Goal: Use online tool/utility: Use online tool/utility

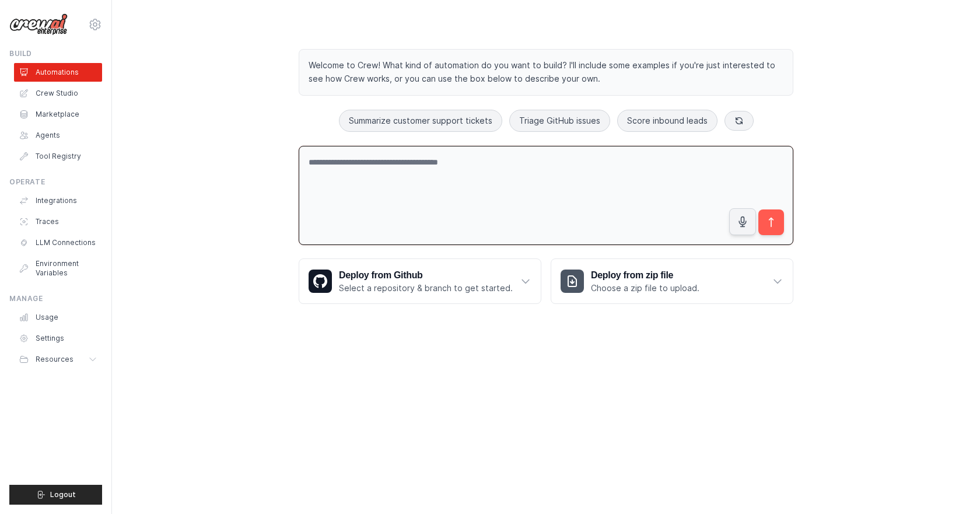
paste textarea "**********"
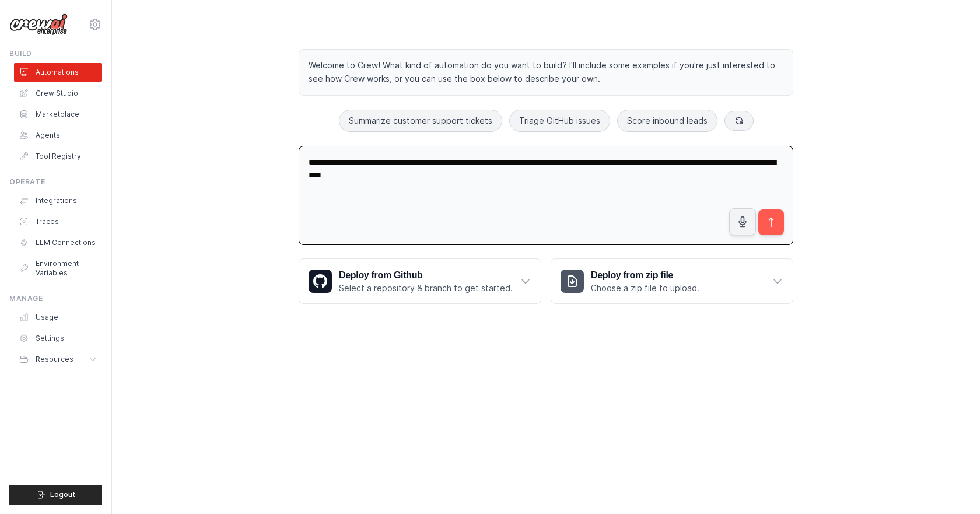
drag, startPoint x: 537, startPoint y: 187, endPoint x: 298, endPoint y: 160, distance: 240.8
click at [298, 160] on div "**********" at bounding box center [546, 176] width 523 height 292
paste textarea "**********"
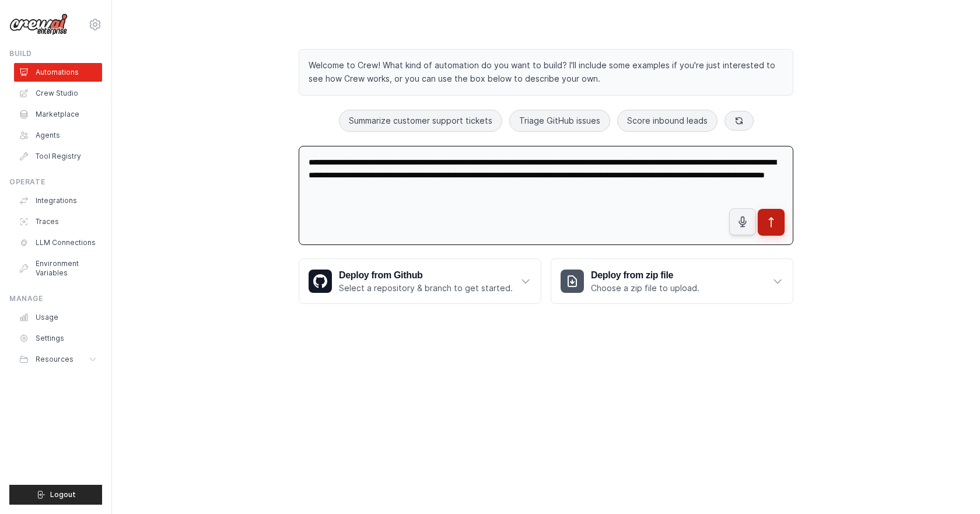
type textarea "**********"
click at [772, 223] on icon "submit" at bounding box center [771, 222] width 12 height 12
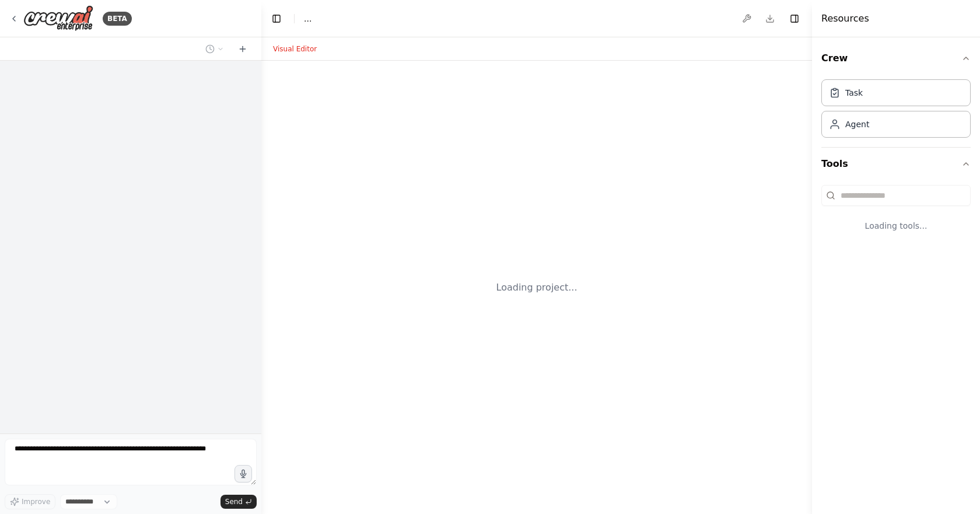
select select "****"
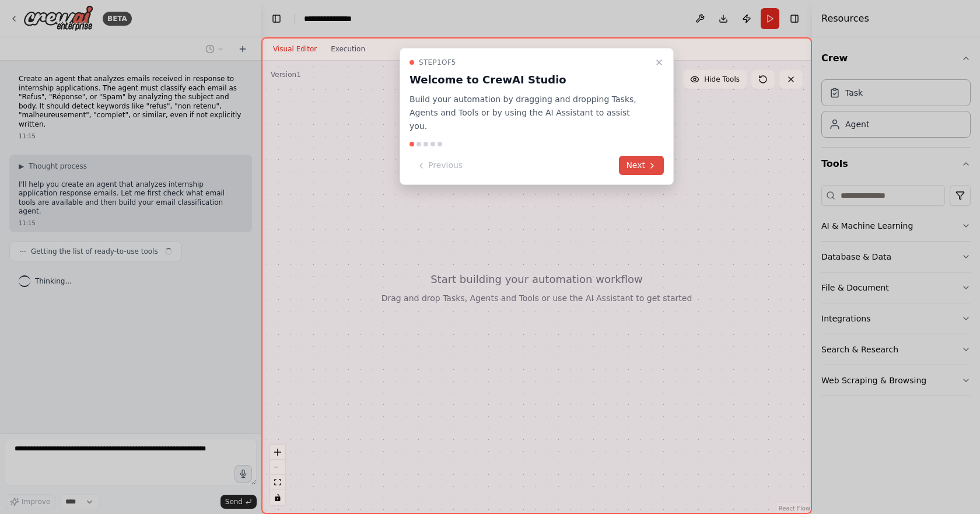
click at [650, 161] on icon at bounding box center [652, 165] width 9 height 9
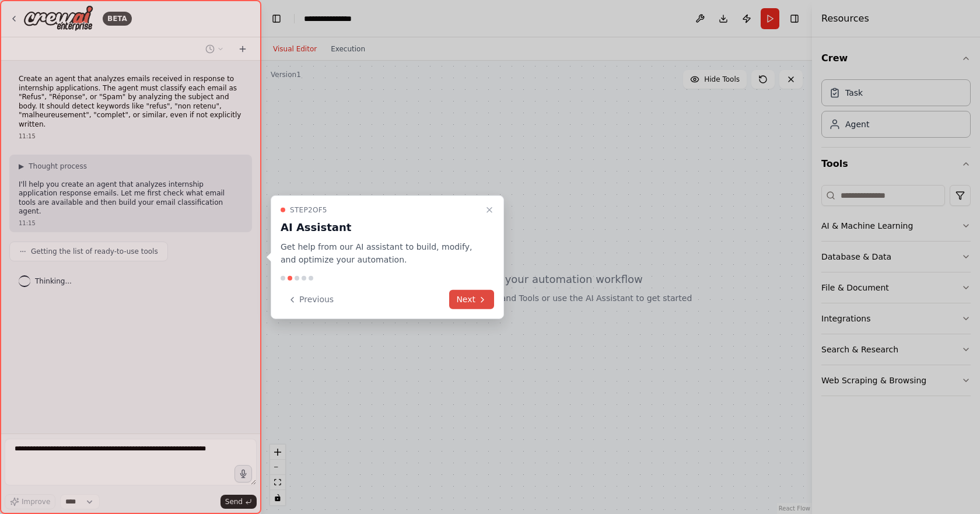
click at [474, 300] on button "Next" at bounding box center [471, 299] width 45 height 19
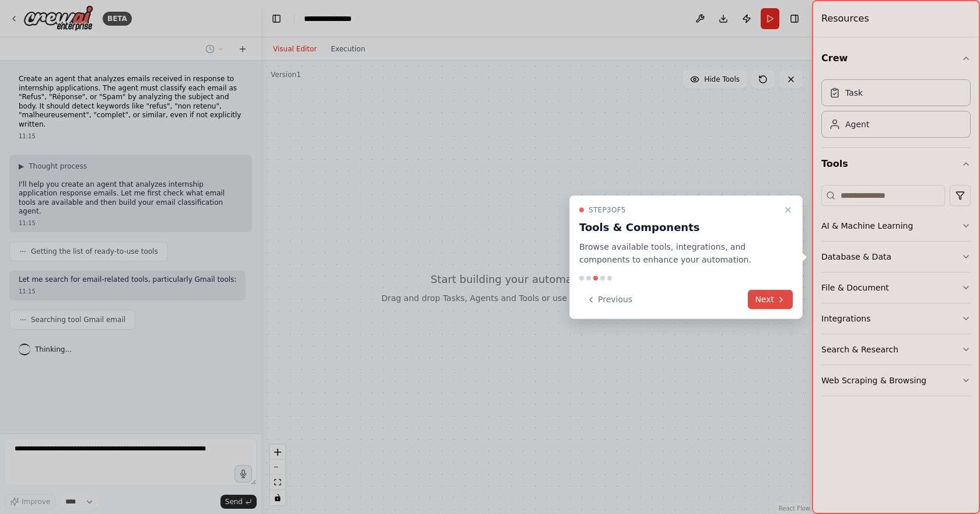
click at [755, 297] on button "Next" at bounding box center [770, 299] width 45 height 19
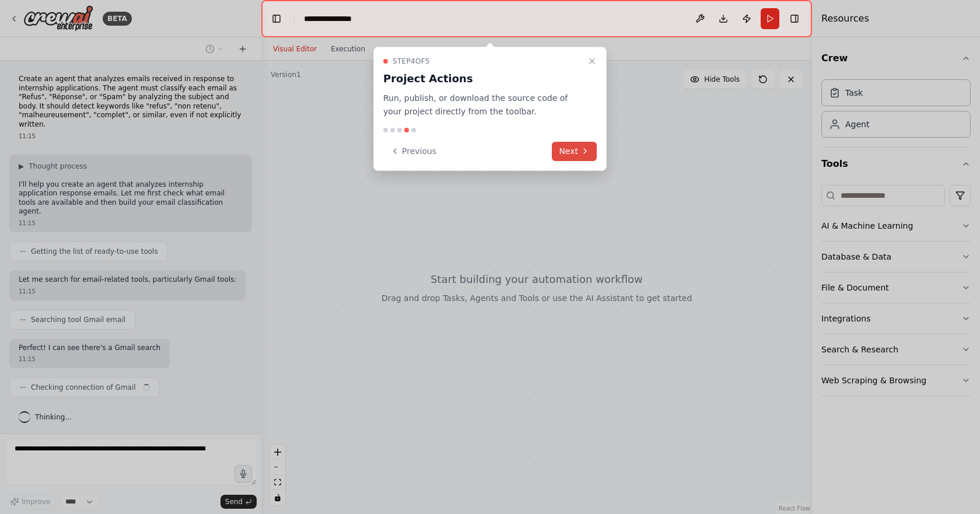
click at [580, 149] on button "Next" at bounding box center [574, 151] width 45 height 19
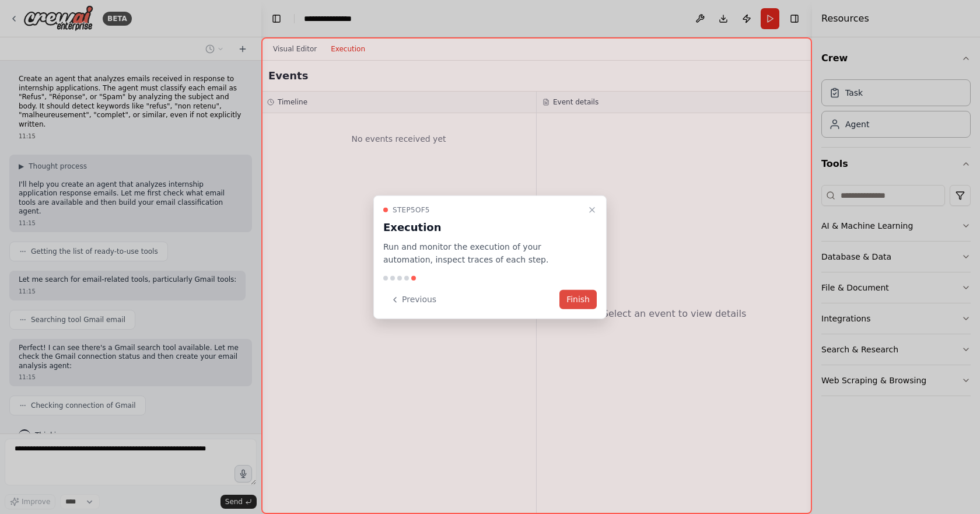
click at [573, 299] on button "Finish" at bounding box center [577, 299] width 37 height 19
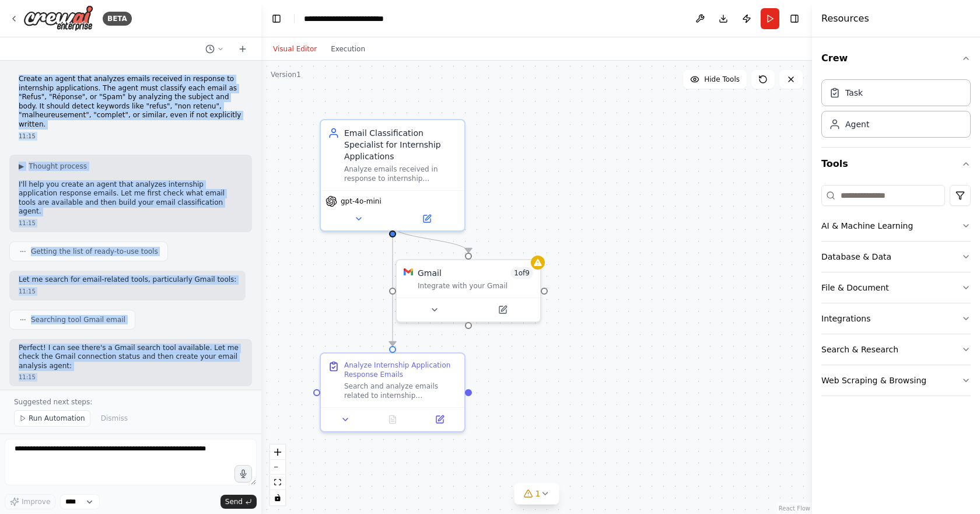
drag, startPoint x: 191, startPoint y: 371, endPoint x: 13, endPoint y: 79, distance: 342.5
click at [13, 79] on div "Create an agent that analyzes emails received in response to internship applica…" at bounding box center [130, 225] width 261 height 329
copy div "Create an agent that analyzes emails received in response to internship applica…"
click at [455, 288] on div "Gmail 1 of 9 Integrate with your Gmail" at bounding box center [469, 276] width 144 height 37
click at [455, 288] on div "Gmail 1 of 9 Integrate with your Gmail" at bounding box center [475, 276] width 144 height 37
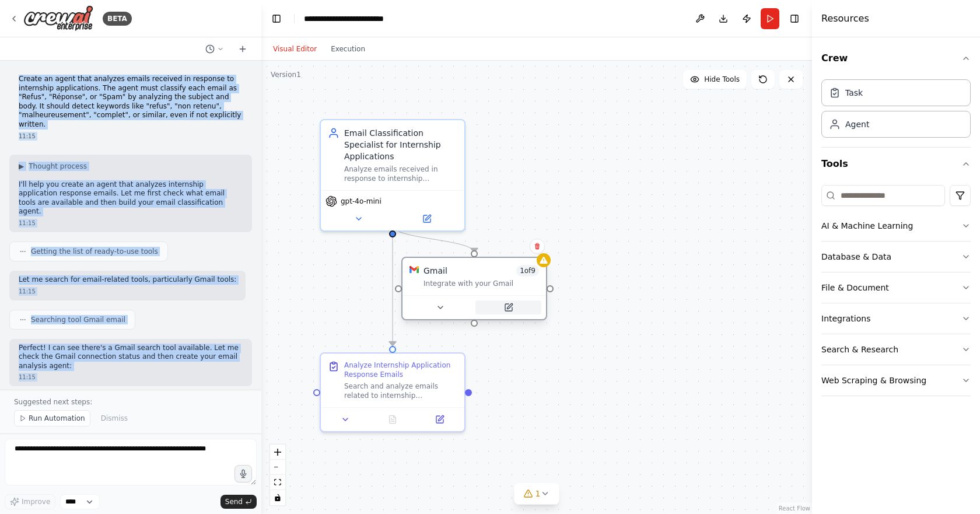
click at [509, 309] on icon at bounding box center [508, 307] width 7 height 7
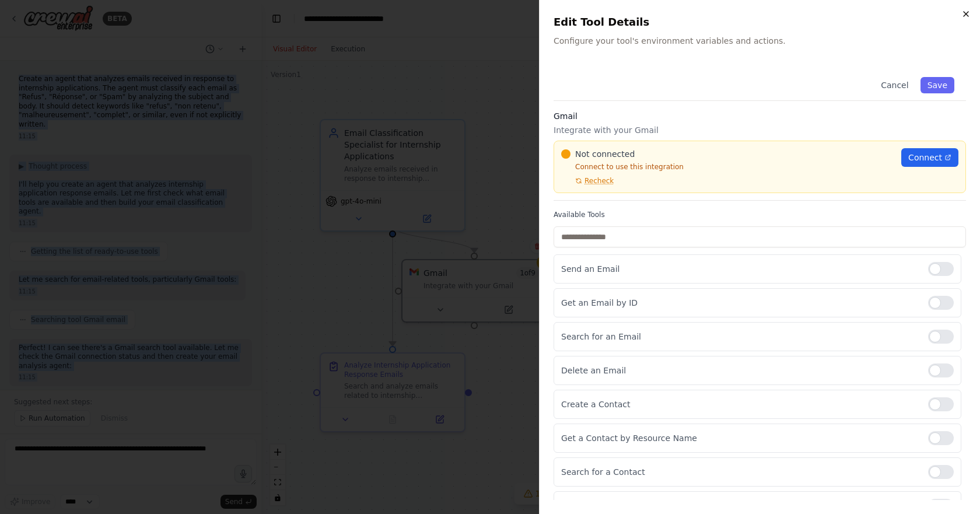
click at [964, 10] on icon "button" at bounding box center [965, 13] width 9 height 9
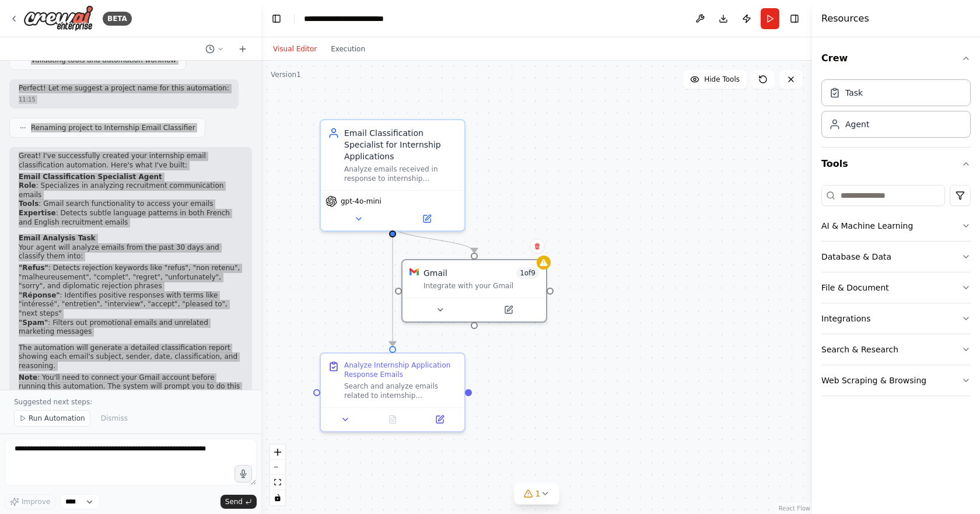
scroll to position [615, 0]
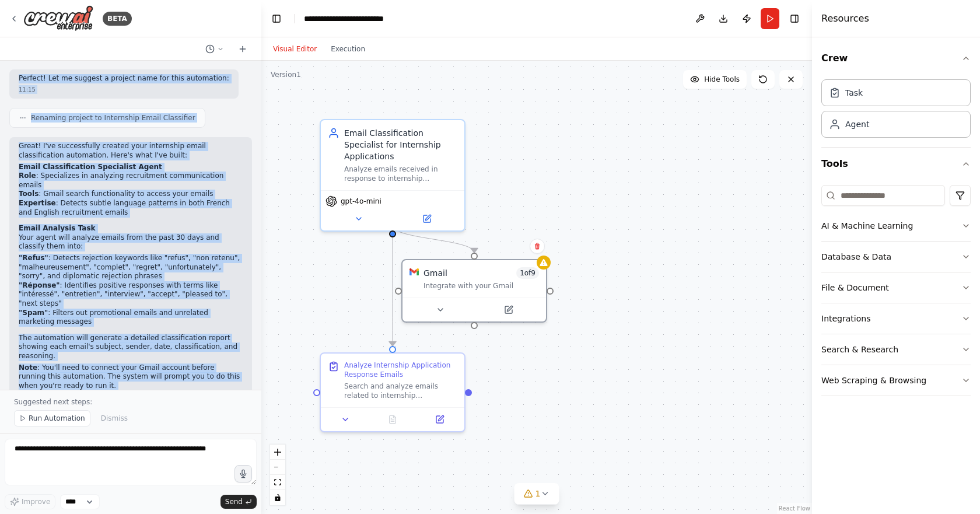
click at [156, 331] on div "Great! I've successfully created your internship email classification automatio…" at bounding box center [130, 271] width 243 height 269
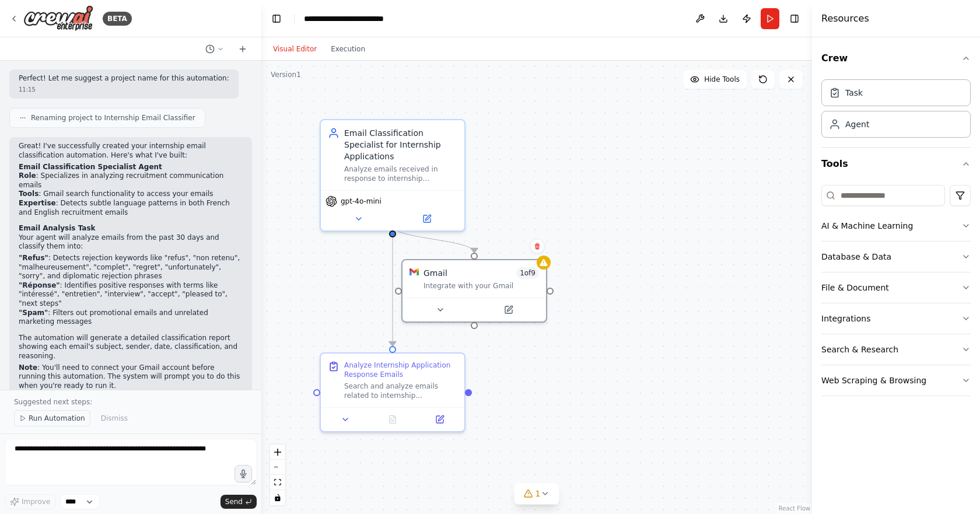
click at [58, 415] on span "Run Automation" at bounding box center [57, 418] width 57 height 9
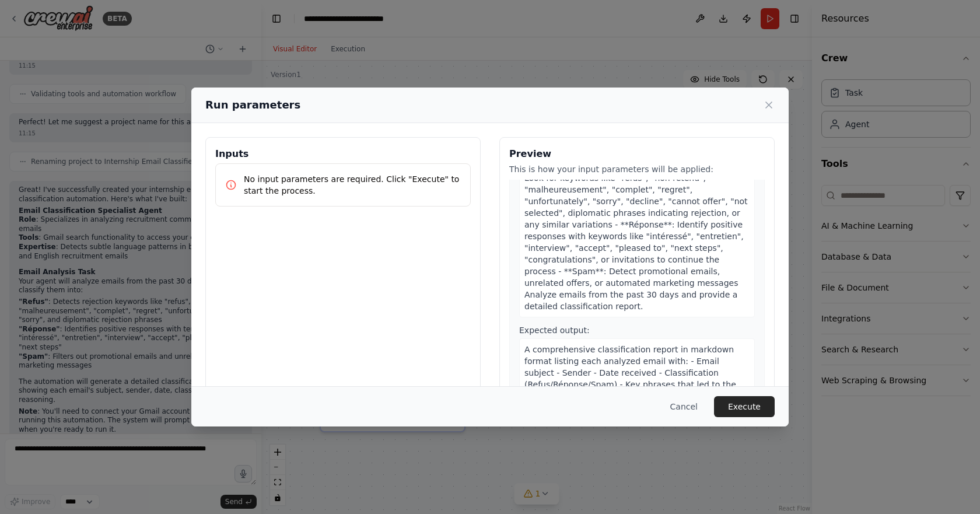
scroll to position [118, 0]
click at [772, 102] on icon at bounding box center [769, 105] width 12 height 12
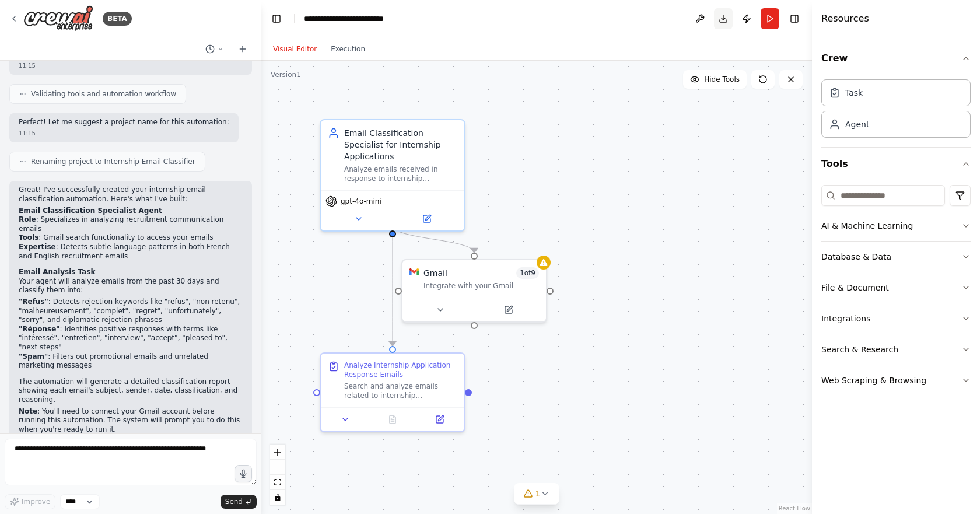
click at [720, 20] on button "Download" at bounding box center [723, 18] width 19 height 21
click at [763, 198] on div ".deletable-edge-delete-btn { width: 20px; height: 20px; border: 0px solid #ffff…" at bounding box center [536, 287] width 551 height 453
click at [700, 17] on button at bounding box center [700, 18] width 19 height 21
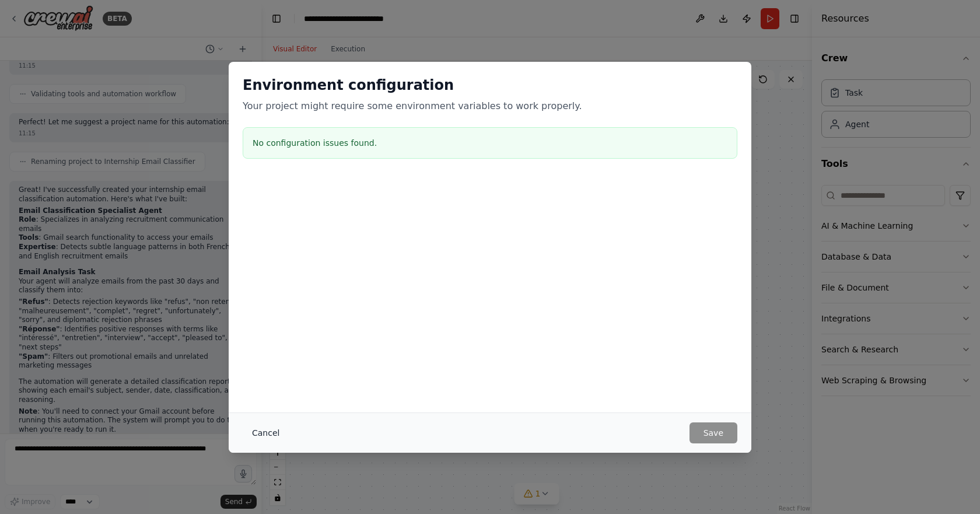
click at [262, 433] on button "Cancel" at bounding box center [266, 432] width 46 height 21
